Goal: Information Seeking & Learning: Find specific fact

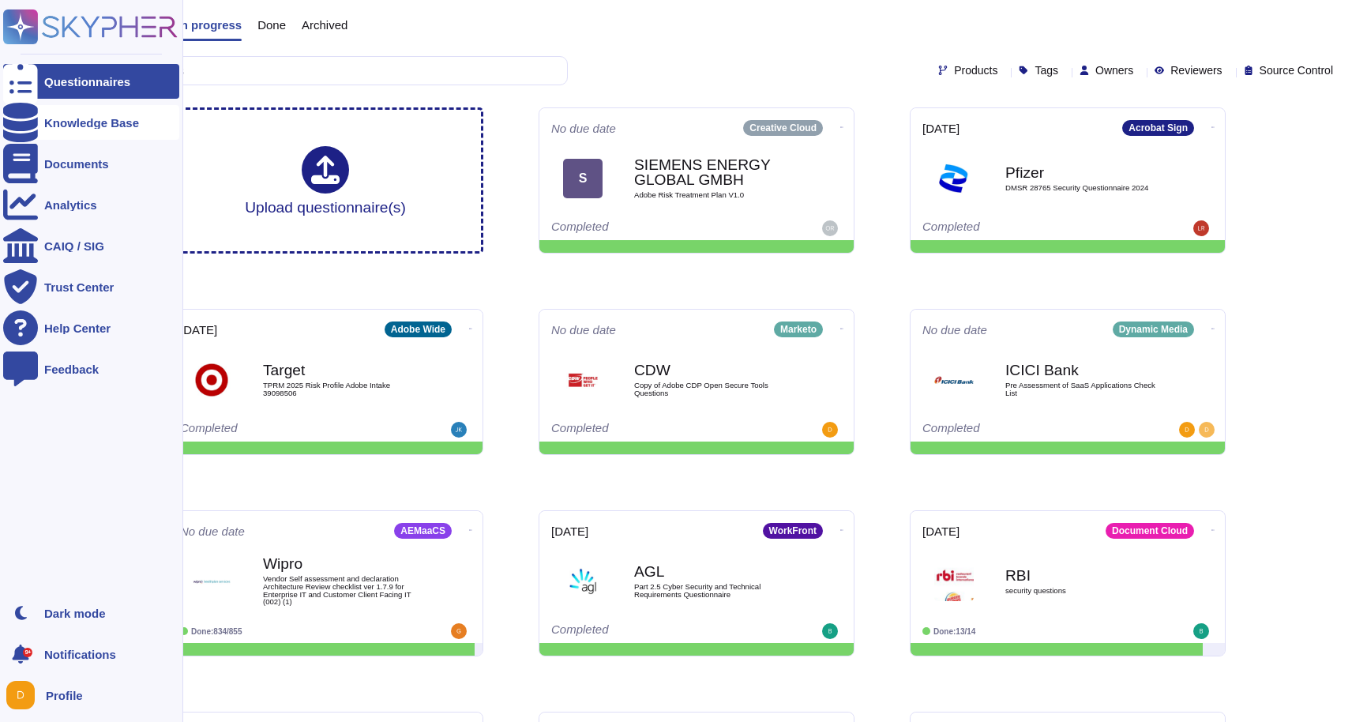
click at [32, 121] on div at bounding box center [20, 122] width 35 height 35
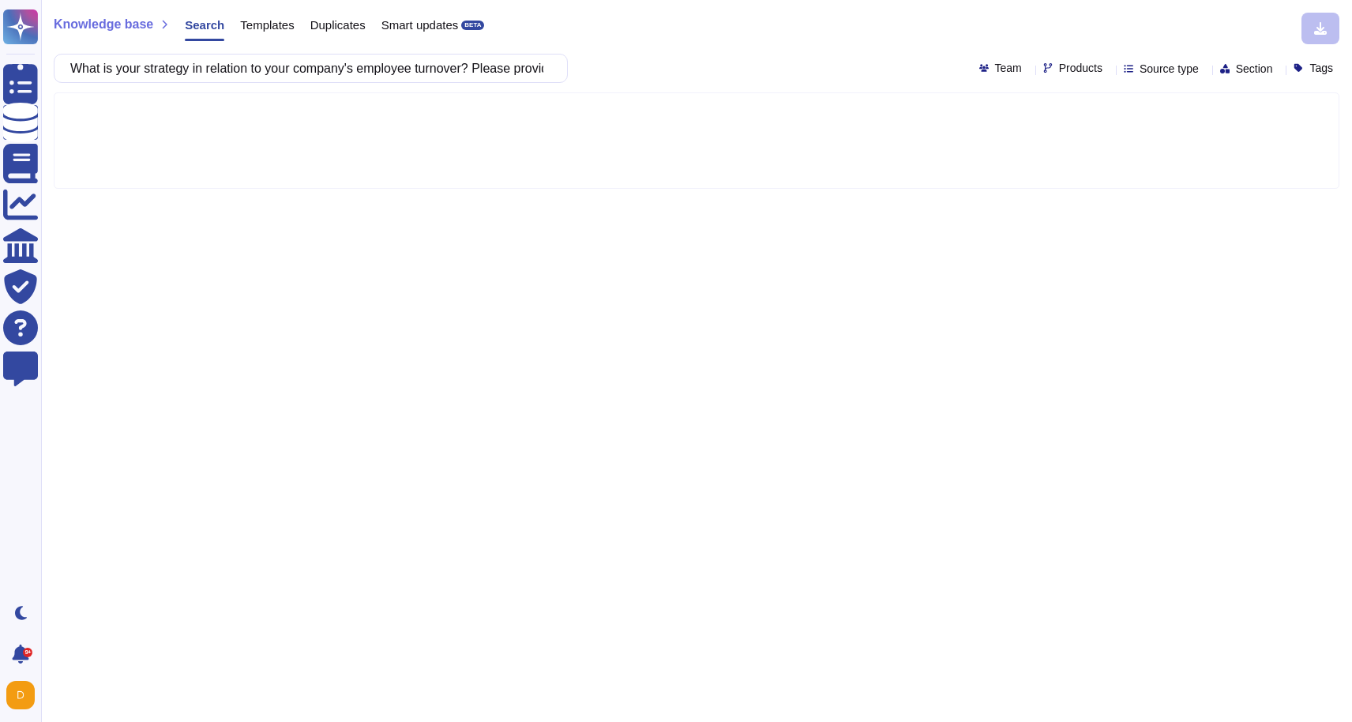
scroll to position [0, 772]
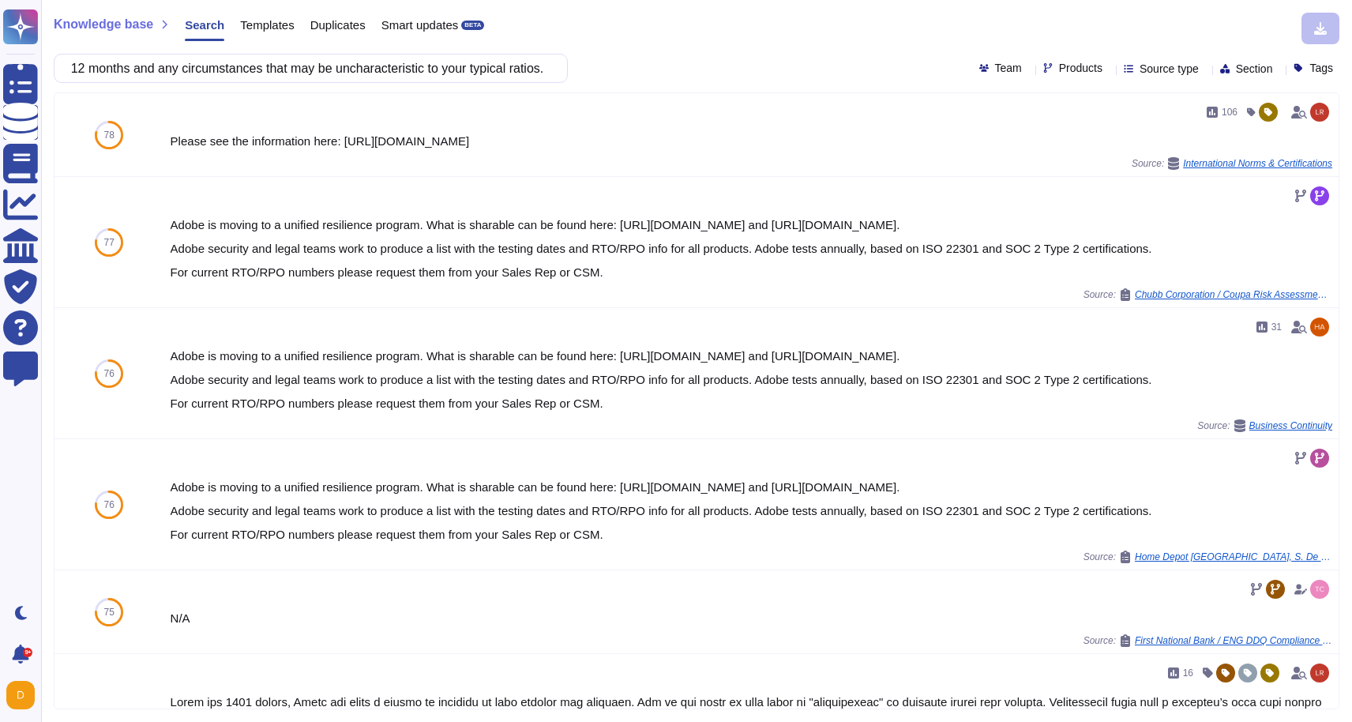
click at [295, 60] on input "What is your strategy in relation to your company's employee turnover? Please p…" at bounding box center [306, 68] width 489 height 28
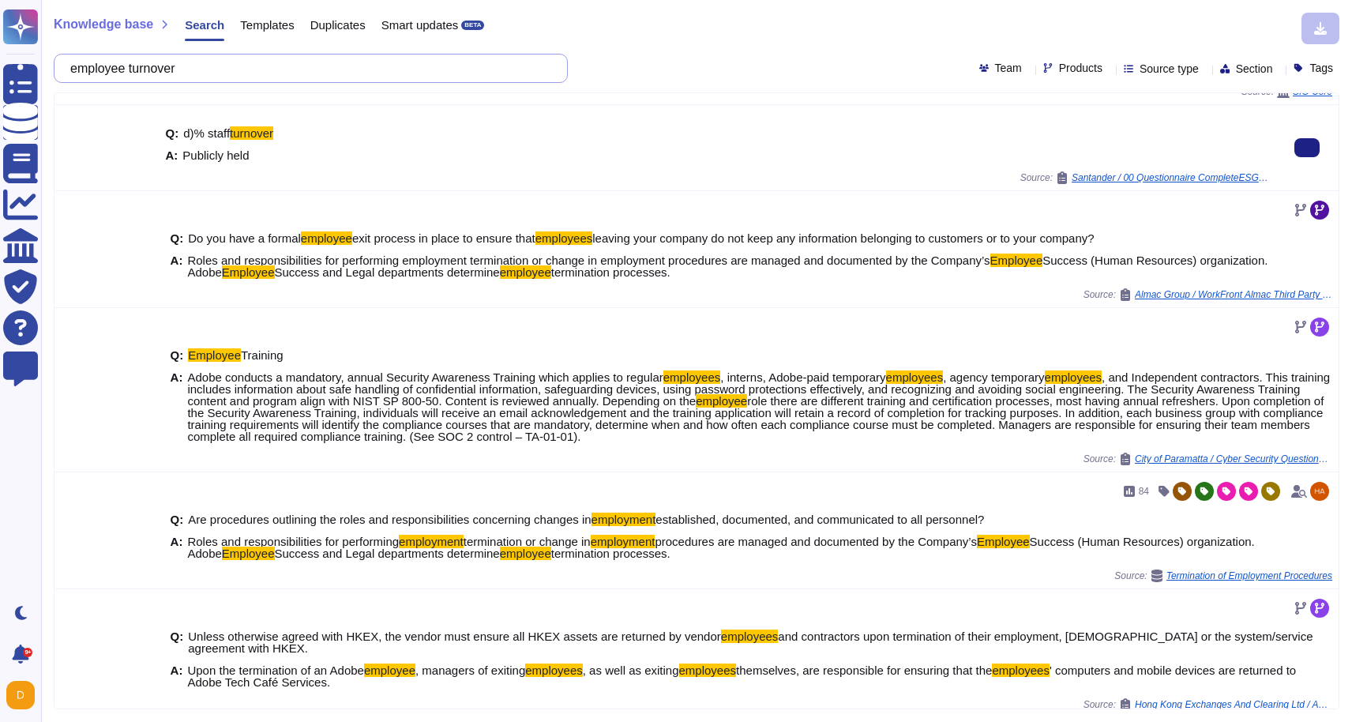
scroll to position [336, 0]
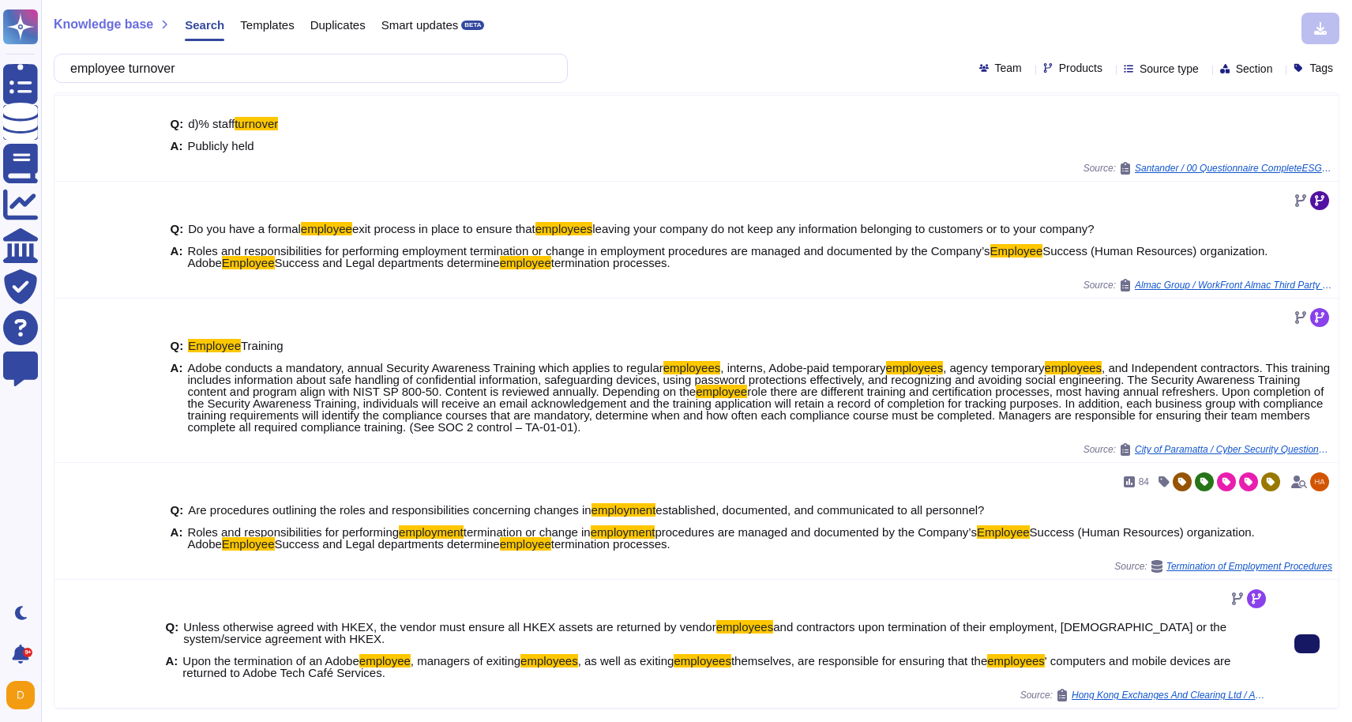
type input "employee turnover"
click at [1319, 652] on button at bounding box center [1306, 643] width 25 height 19
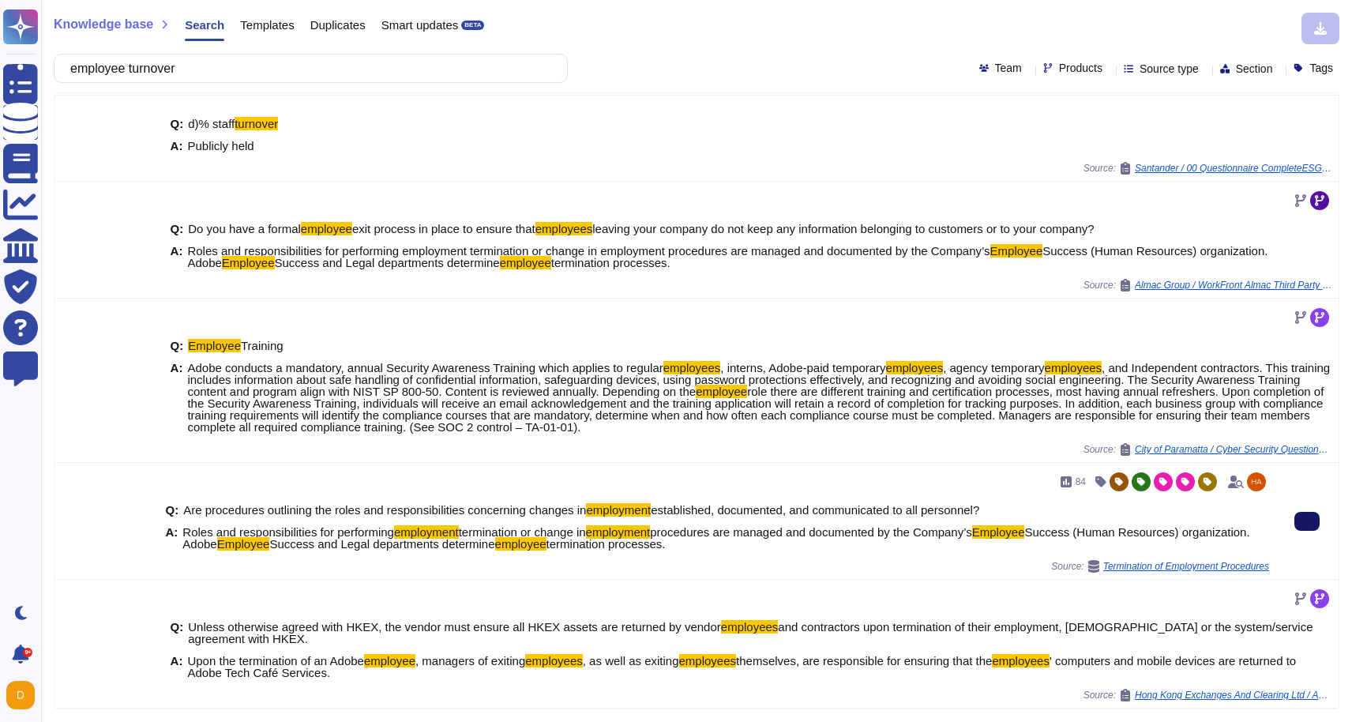
click at [1311, 527] on button at bounding box center [1306, 521] width 25 height 19
